Goal: Information Seeking & Learning: Learn about a topic

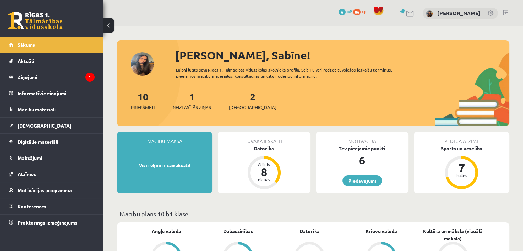
click at [44, 79] on legend "Ziņojumi 1" at bounding box center [56, 77] width 77 height 16
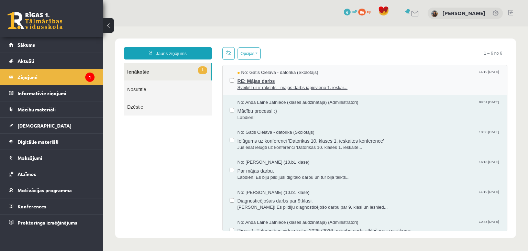
click at [358, 83] on span "RE: Mājas darbs" at bounding box center [369, 80] width 263 height 9
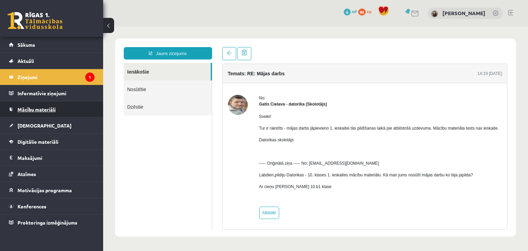
click at [32, 114] on link "Mācību materiāli" at bounding box center [52, 109] width 86 height 16
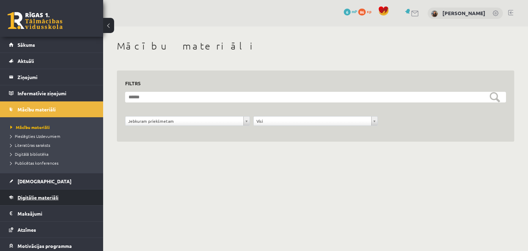
click at [39, 194] on link "Digitālie materiāli" at bounding box center [52, 198] width 86 height 16
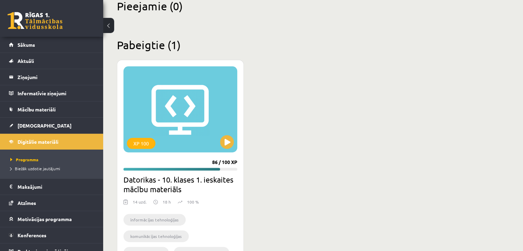
scroll to position [206, 0]
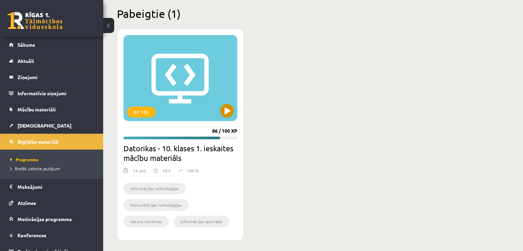
click at [197, 109] on div "XP 100" at bounding box center [180, 78] width 114 height 86
click at [190, 103] on div "XP 100" at bounding box center [180, 78] width 114 height 86
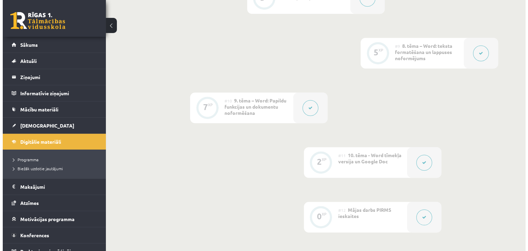
scroll to position [688, 0]
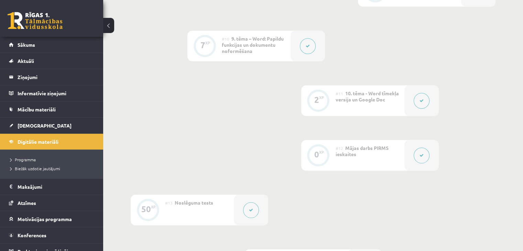
click at [426, 148] on button at bounding box center [422, 156] width 16 height 16
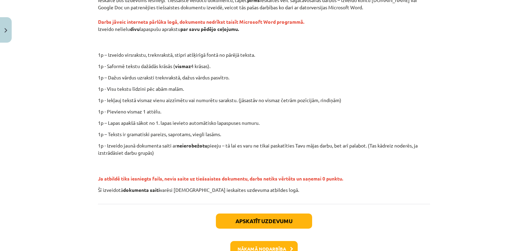
scroll to position [171, 0]
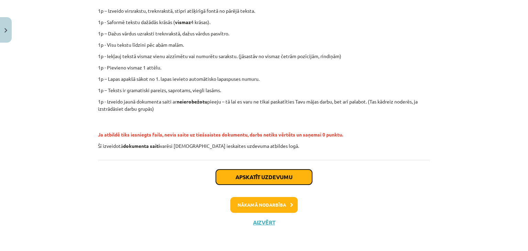
click at [292, 177] on button "Apskatīt uzdevumu" at bounding box center [264, 177] width 96 height 15
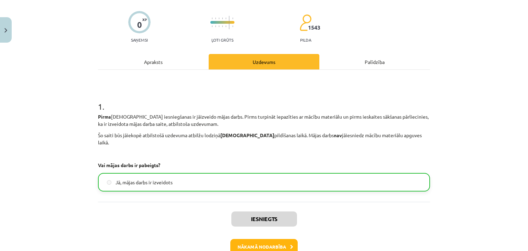
scroll to position [82, 0]
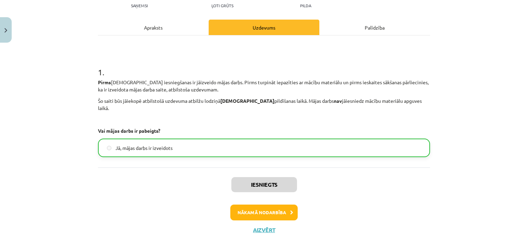
click at [290, 142] on label "Jā, mājas darbs ir izveidots" at bounding box center [264, 147] width 331 height 17
